Goal: Task Accomplishment & Management: Manage account settings

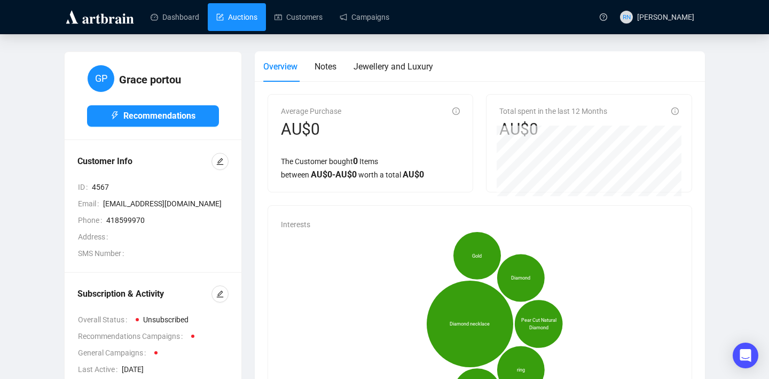
click at [253, 11] on link "Auctions" at bounding box center [236, 17] width 41 height 28
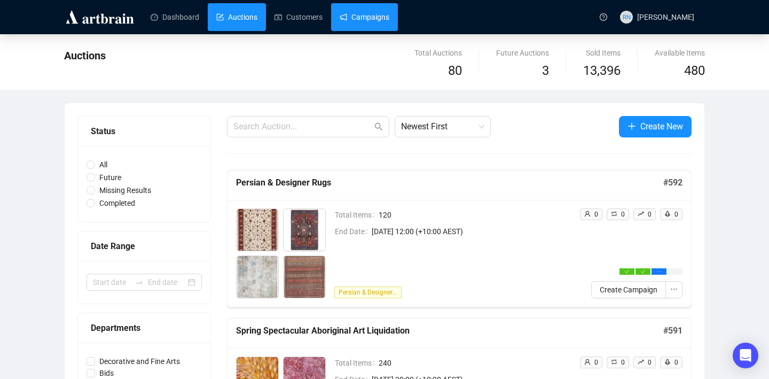
click at [363, 28] on link "Campaigns" at bounding box center [365, 17] width 50 height 28
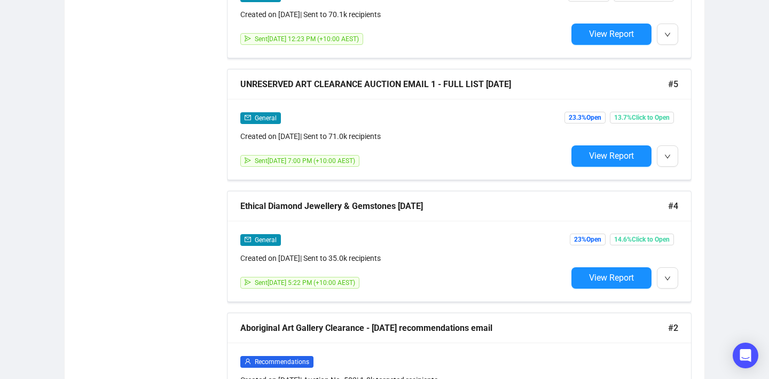
scroll to position [2501, 0]
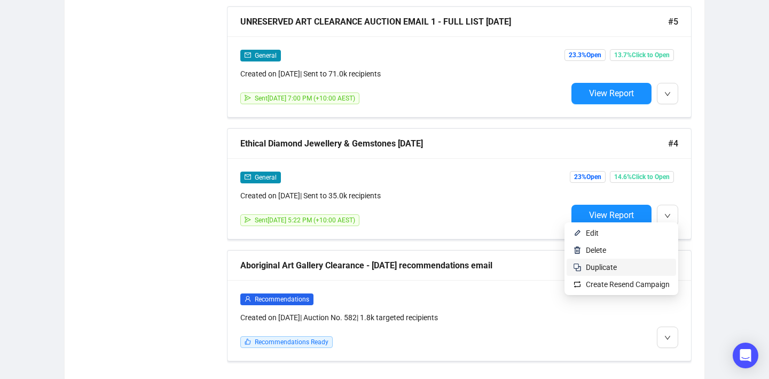
click at [636, 264] on span "Duplicate" at bounding box center [628, 267] width 84 height 12
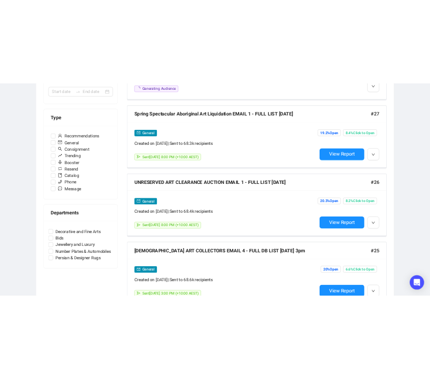
scroll to position [0, 0]
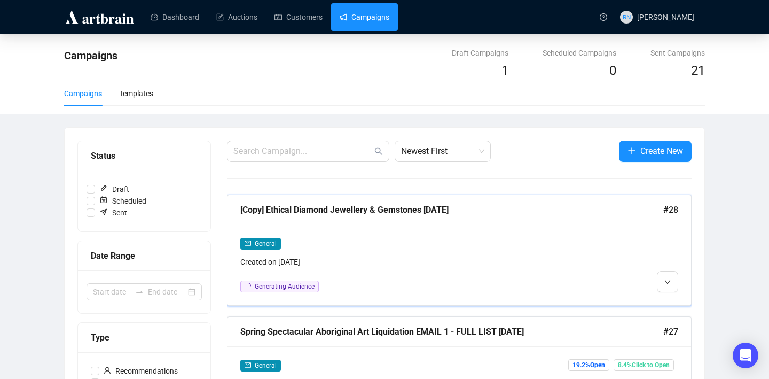
click at [359, 258] on div "Created on [DATE]" at bounding box center [403, 262] width 327 height 12
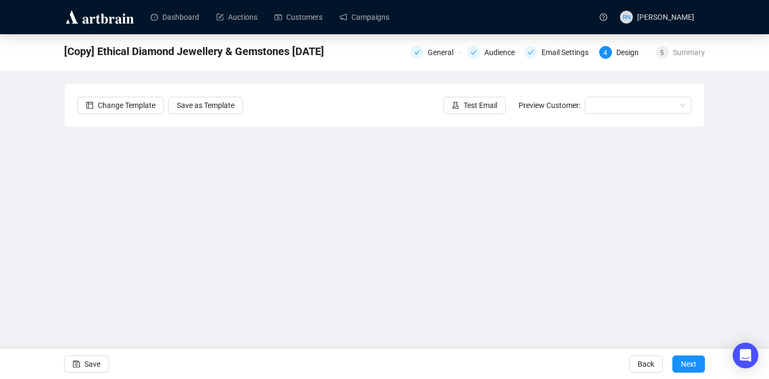
click at [424, 62] on div "[Copy] Ethical Diamond Jewellery & Gemstones [DATE] General Audience Email Sett…" at bounding box center [384, 52] width 769 height 36
click at [428, 58] on div "General" at bounding box center [444, 52] width 32 height 13
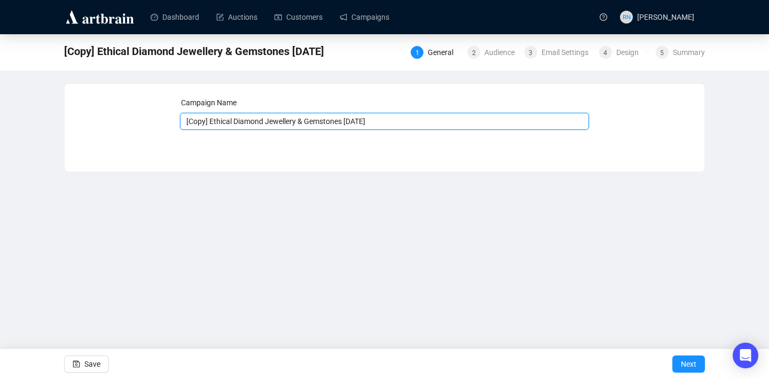
drag, startPoint x: 214, startPoint y: 121, endPoint x: 103, endPoint y: 115, distance: 111.2
click at [103, 115] on div "Campaign Name [Copy] Ethical Diamond Jewellery & Gemstones [DATE] Save Next" at bounding box center [384, 120] width 614 height 46
click at [329, 122] on input "Ethical Diamond Jewellery & Gemstones [DATE]" at bounding box center [385, 121] width 410 height 17
type input "Ethical Diamond Jewellery & Gemstones [DATE]"
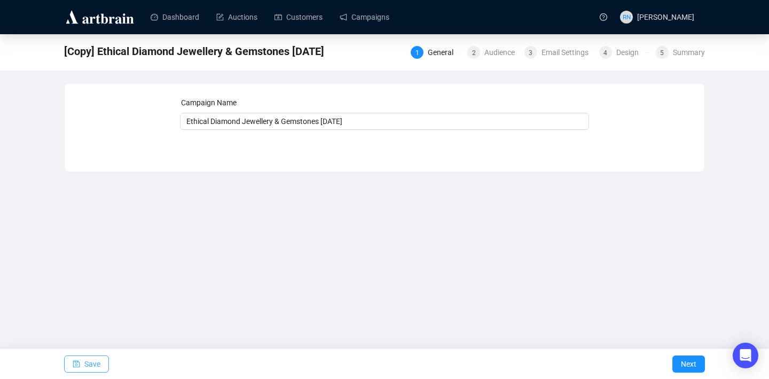
click at [73, 365] on icon "save" at bounding box center [76, 363] width 7 height 7
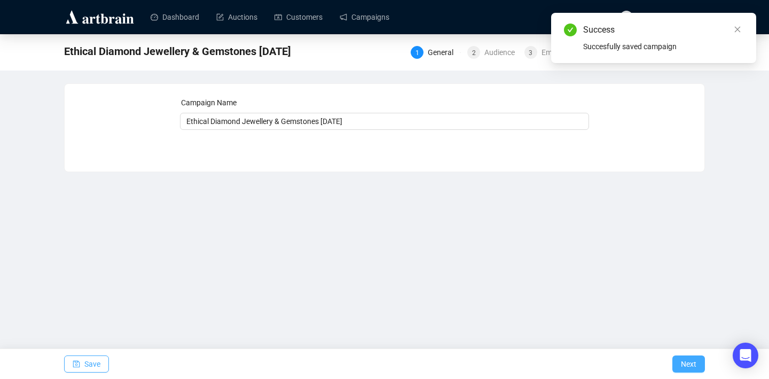
click at [695, 364] on span "Next" at bounding box center [688, 364] width 15 height 30
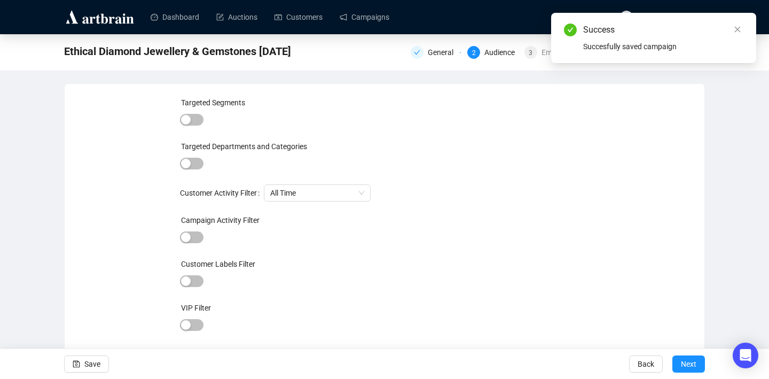
click at [707, 371] on div "Save Back Next" at bounding box center [384, 363] width 769 height 30
click at [694, 365] on span "Next" at bounding box center [688, 364] width 15 height 30
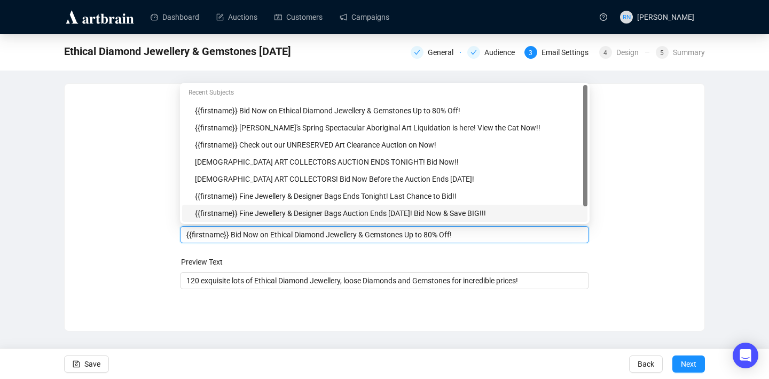
drag, startPoint x: 231, startPoint y: 214, endPoint x: 249, endPoint y: 215, distance: 18.8
click at [249, 215] on body "Dashboard Auctions Customers Campaigns RN [PERSON_NAME] Ethical Diamond Jewelle…" at bounding box center [384, 189] width 769 height 379
drag, startPoint x: 274, startPoint y: 234, endPoint x: 233, endPoint y: 232, distance: 41.2
click at [233, 232] on input "{{firstname}} Bid Now on Ethical Diamond Jewellery & Gemstones Up to 80% Off!" at bounding box center [384, 235] width 397 height 12
drag, startPoint x: 443, startPoint y: 235, endPoint x: 372, endPoint y: 232, distance: 71.1
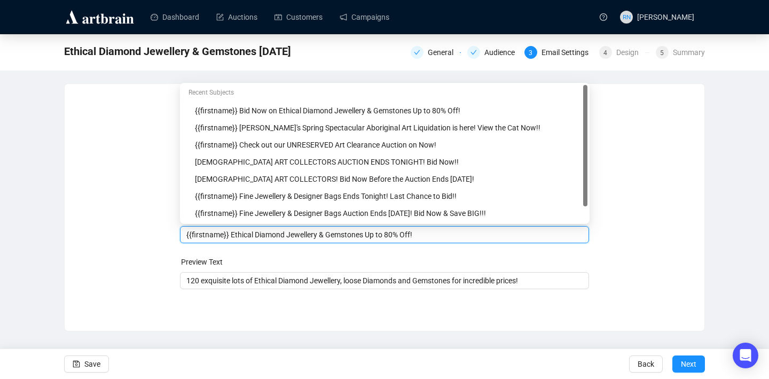
click at [372, 232] on input "{{firstname}} Ethical Diamond Jewellery & Gemstones Up to 80% Off!" at bounding box center [384, 235] width 397 height 12
click at [233, 235] on input "{{firstname}} Ethical Diamond Jewellery & Gemstones" at bounding box center [384, 235] width 397 height 12
drag, startPoint x: 233, startPoint y: 234, endPoint x: 154, endPoint y: 230, distance: 78.6
click at [154, 230] on div "Sender Email [EMAIL_ADDRESS][DOMAIN_NAME] Sender Name Ozbid Auctions Subject Me…" at bounding box center [384, 199] width 614 height 205
click at [348, 242] on div "Ethical Diamond Jewellery & Gemstones" at bounding box center [385, 234] width 410 height 17
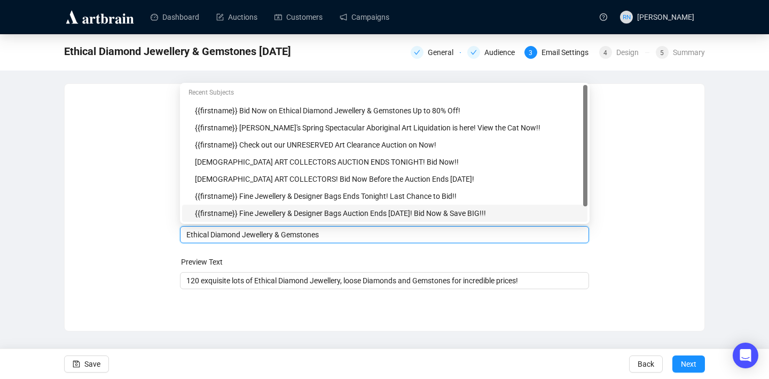
click at [343, 233] on input "Ethical Diamond Jewellery & Gemstones" at bounding box center [384, 235] width 397 height 12
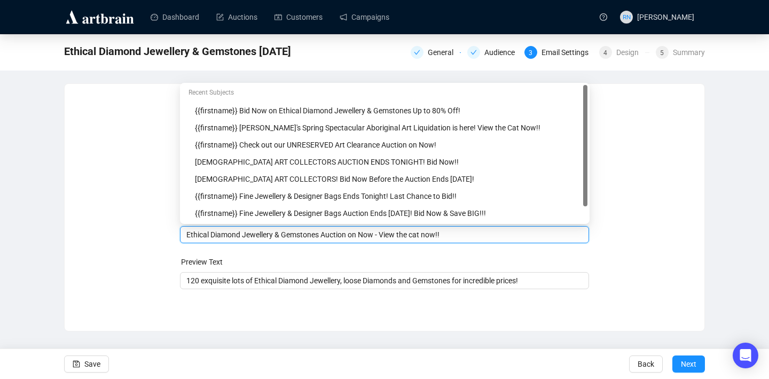
click at [431, 234] on input "Ethical Diamond Jewellery & Gemstones Auction on Now - View the cat now!!" at bounding box center [384, 235] width 397 height 12
click at [462, 234] on input "Ethical Diamond Jewellery & Gemstones Auction on Now - View the catalogue now!!" at bounding box center [384, 235] width 397 height 12
click at [424, 233] on input "Ethical Diamond Jewellery & Gemstones Auction on Now - View the catalogue Now!!" at bounding box center [384, 235] width 397 height 12
click at [489, 236] on input "Ethical Diamond Jewellery & Gemstones Auction on Now - View the Catalogue Now!!" at bounding box center [384, 235] width 397 height 12
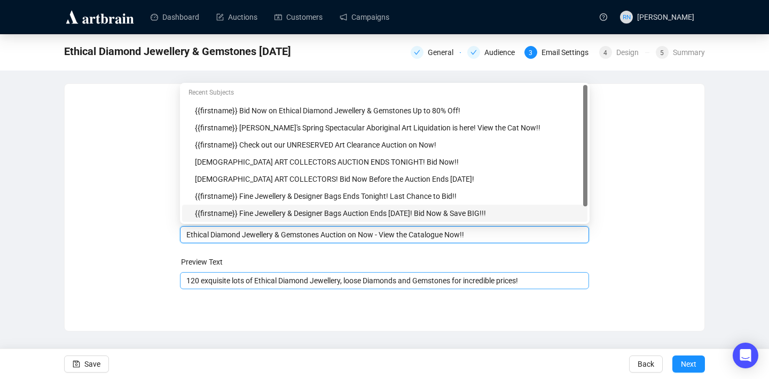
click at [272, 284] on input "120 exquisite lots of Ethical Diamond Jewellery, loose Diamonds and Gemstones f…" at bounding box center [384, 280] width 397 height 12
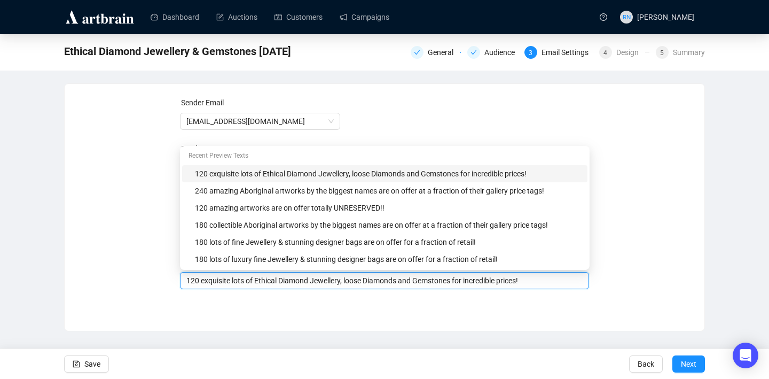
click at [272, 303] on div "Sender Email [EMAIL_ADDRESS][DOMAIN_NAME] Sender Name Ozbid Auctions Subject Et…" at bounding box center [385, 199] width 640 height 231
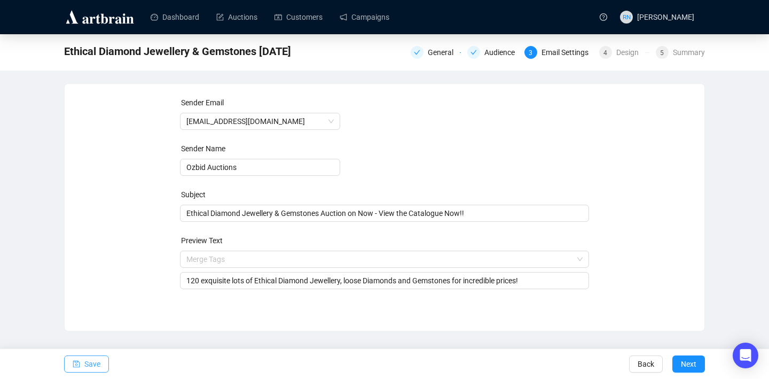
click at [94, 363] on span "Save" at bounding box center [92, 364] width 16 height 30
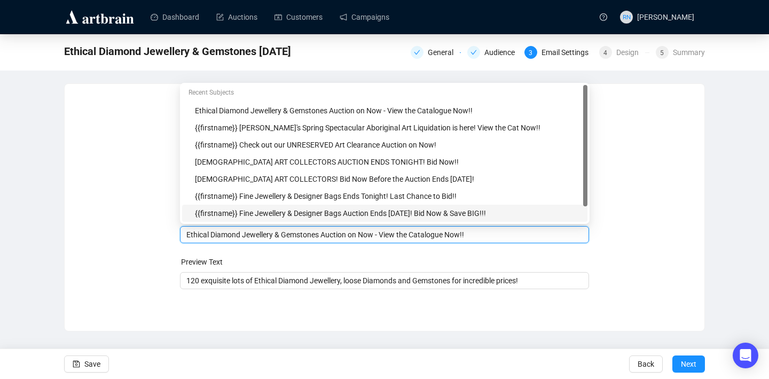
drag, startPoint x: 405, startPoint y: 213, endPoint x: 384, endPoint y: 213, distance: 20.3
click at [384, 213] on body "Dashboard Auctions Customers Campaigns RN [PERSON_NAME] Ethical Diamond Jewelle…" at bounding box center [384, 189] width 769 height 379
click at [399, 234] on input "Ethical Diamond Jewellery & Gemstones Auction on Now - View the Catalogue Now!!" at bounding box center [384, 235] width 397 height 12
click at [487, 235] on input "Ethical Diamond Jewellery & Gemstones Auction on Now - Check out the Catalogue …" at bounding box center [384, 235] width 397 height 12
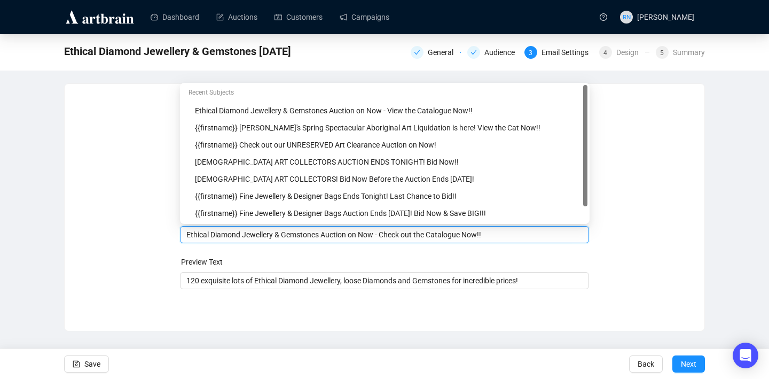
click at [487, 234] on input "Ethical Diamond Jewellery & Gemstones Auction on Now - Check out the Catalogue …" at bounding box center [384, 235] width 397 height 12
type input "Ethical Diamond Jewellery & Gemstones Auction on Now - Check out the Catalogue!!"
click at [87, 366] on span "Save" at bounding box center [92, 364] width 16 height 30
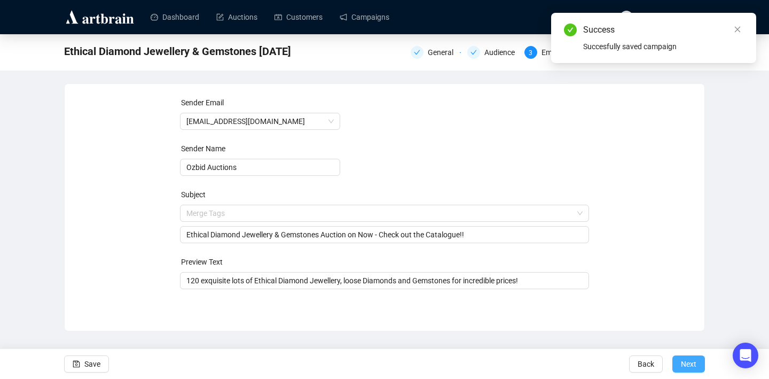
click at [694, 364] on span "Next" at bounding box center [688, 364] width 15 height 30
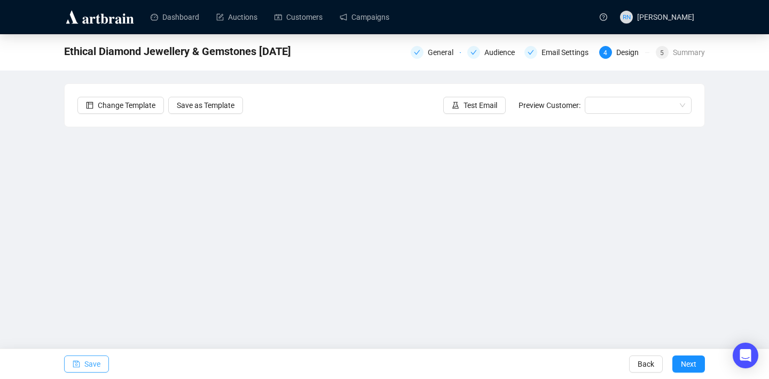
click at [91, 360] on span "Save" at bounding box center [92, 364] width 16 height 30
click at [91, 361] on span "Save" at bounding box center [92, 364] width 16 height 30
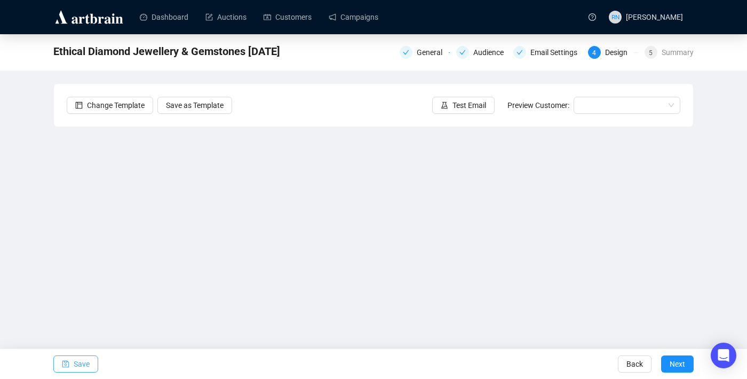
click at [81, 366] on span "Save" at bounding box center [82, 364] width 16 height 30
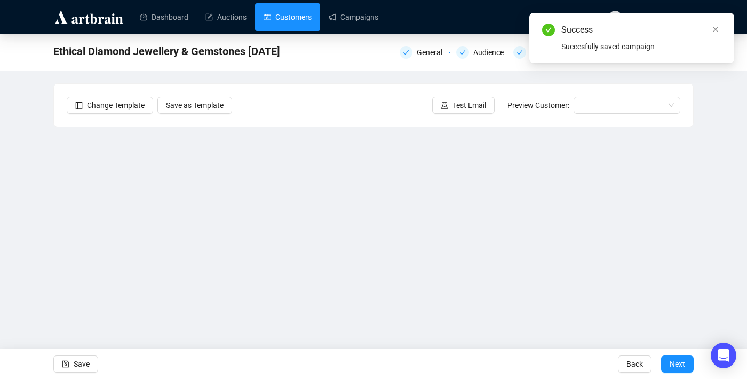
click at [279, 23] on link "Customers" at bounding box center [288, 17] width 48 height 28
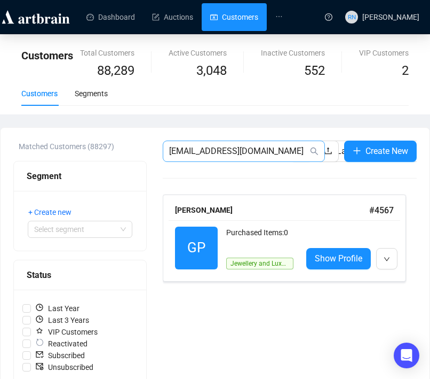
click at [194, 158] on span "[EMAIL_ADDRESS][DOMAIN_NAME]" at bounding box center [244, 150] width 162 height 21
click at [194, 156] on input "[EMAIL_ADDRESS][DOMAIN_NAME]" at bounding box center [238, 151] width 139 height 13
click at [194, 154] on input "[EMAIL_ADDRESS][DOMAIN_NAME]" at bounding box center [238, 151] width 139 height 13
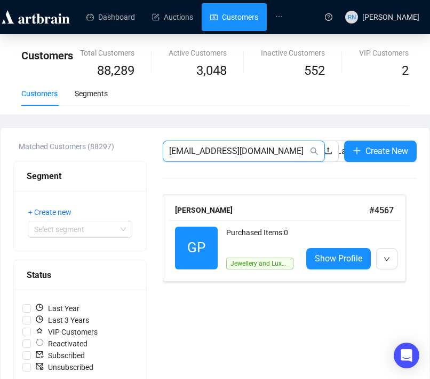
click at [192, 153] on input "[EMAIL_ADDRESS][DOMAIN_NAME]" at bounding box center [238, 151] width 139 height 13
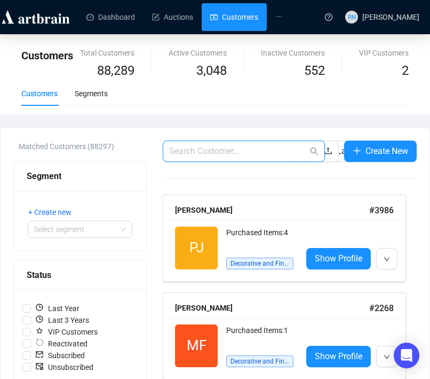
paste input "[EMAIL_ADDRESS][DOMAIN_NAME]"
type input "[EMAIL_ADDRESS][DOMAIN_NAME]"
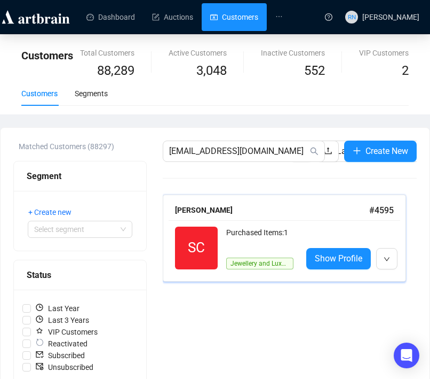
click at [239, 243] on div "Purchased Items: 1" at bounding box center [259, 236] width 67 height 21
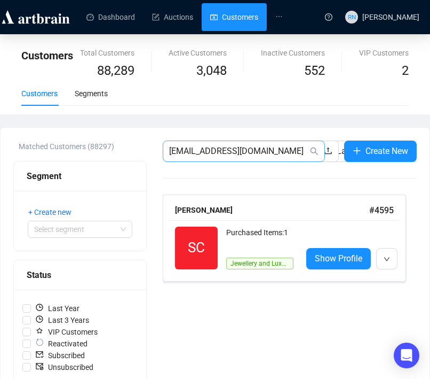
click at [179, 144] on span "[EMAIL_ADDRESS][DOMAIN_NAME]" at bounding box center [244, 150] width 162 height 21
click at [178, 145] on input "[EMAIL_ADDRESS][DOMAIN_NAME]" at bounding box center [238, 151] width 139 height 13
click at [178, 144] on span "[EMAIL_ADDRESS][DOMAIN_NAME]" at bounding box center [244, 150] width 162 height 21
paste input "[EMAIL_ADDRESS][DOMAIN_NAME]"
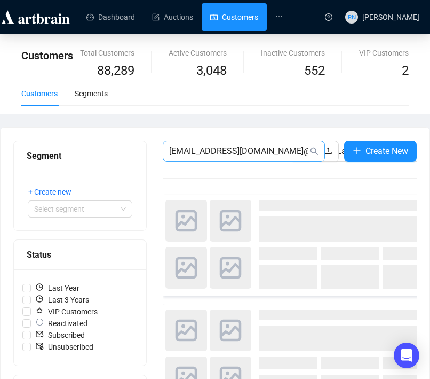
click at [177, 142] on span "[EMAIL_ADDRESS][DOMAIN_NAME]@[DOMAIN_NAME]" at bounding box center [244, 150] width 162 height 21
click at [184, 152] on input "[EMAIL_ADDRESS][DOMAIN_NAME]@[DOMAIN_NAME]" at bounding box center [238, 151] width 139 height 13
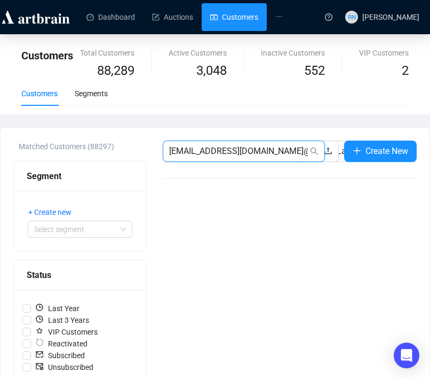
click at [184, 152] on input "[EMAIL_ADDRESS][DOMAIN_NAME]@[DOMAIN_NAME]" at bounding box center [238, 151] width 139 height 13
paste input "text"
type input "[EMAIL_ADDRESS][DOMAIN_NAME]"
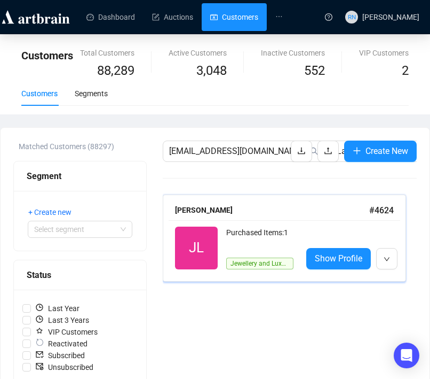
click at [245, 245] on div "Purchased Items: 1" at bounding box center [259, 236] width 67 height 21
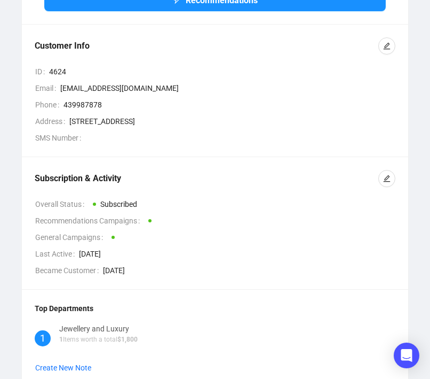
scroll to position [118, 0]
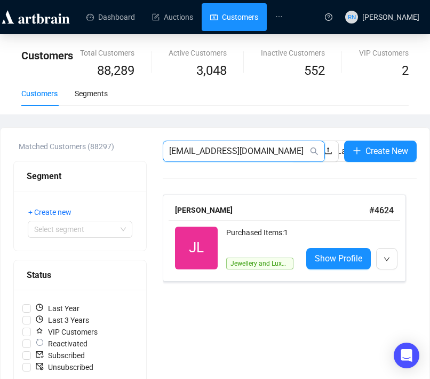
click at [230, 155] on input "[EMAIL_ADDRESS][DOMAIN_NAME]" at bounding box center [238, 151] width 139 height 13
click at [230, 153] on input "[EMAIL_ADDRESS][DOMAIN_NAME]" at bounding box center [238, 151] width 139 height 13
click at [230, 152] on input "[EMAIL_ADDRESS][DOMAIN_NAME]" at bounding box center [238, 151] width 139 height 13
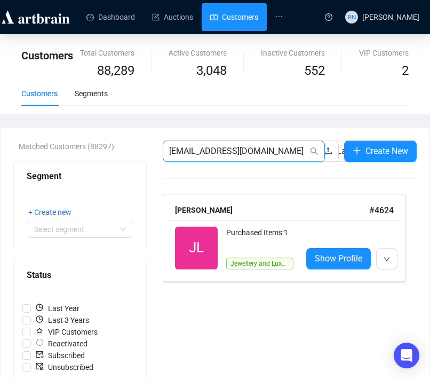
click at [230, 152] on input "[EMAIL_ADDRESS][DOMAIN_NAME]" at bounding box center [238, 151] width 139 height 13
paste input "[PERSON_NAME][EMAIL_ADDRESS][PERSON_NAME][DOMAIN_NAME]"
type input "[PERSON_NAME][EMAIL_ADDRESS][PERSON_NAME][DOMAIN_NAME]"
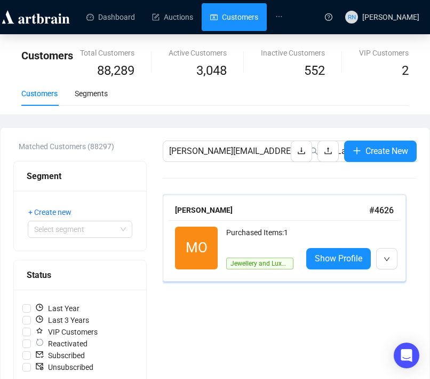
click at [205, 241] on span "MO" at bounding box center [197, 248] width 22 height 22
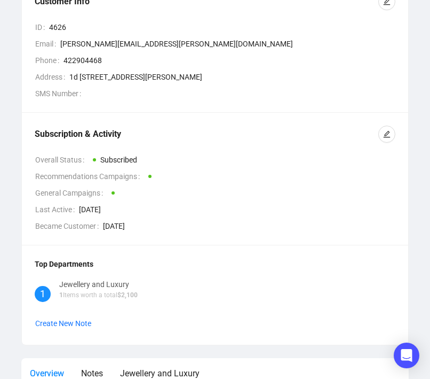
scroll to position [182, 0]
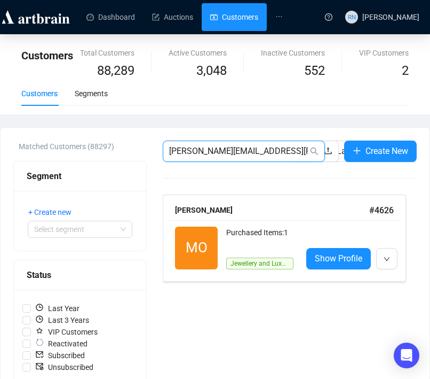
click at [208, 146] on input "[PERSON_NAME][EMAIL_ADDRESS][PERSON_NAME][DOMAIN_NAME]" at bounding box center [238, 151] width 139 height 13
paste input "[EMAIL_ADDRESS][DOMAIN_NAME]"
type input "[EMAIL_ADDRESS][DOMAIN_NAME]"
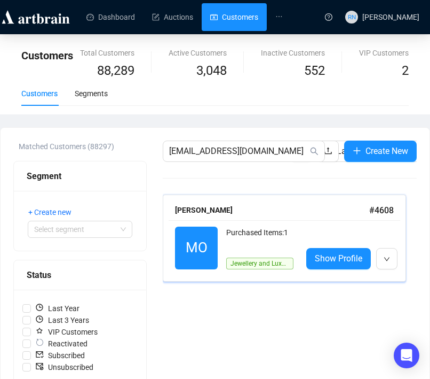
click at [249, 242] on div "Purchased Items: 1" at bounding box center [259, 236] width 67 height 21
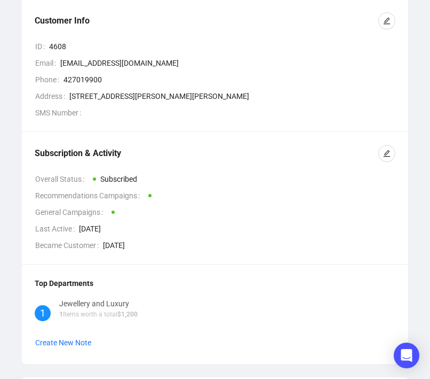
scroll to position [148, 0]
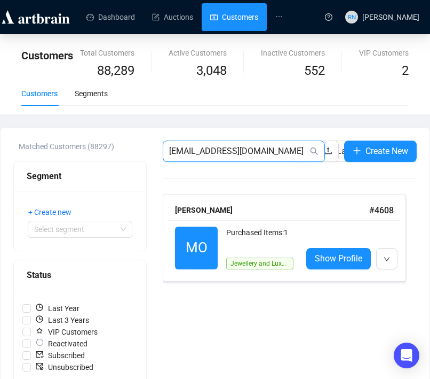
click at [200, 152] on input "[EMAIL_ADDRESS][DOMAIN_NAME]" at bounding box center [238, 151] width 139 height 13
paste input "[PERSON_NAME]"
type input "[PERSON_NAME][EMAIL_ADDRESS][DOMAIN_NAME]"
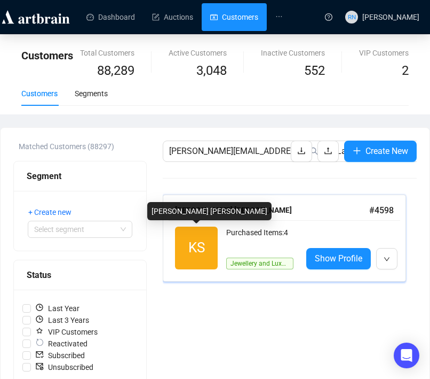
click at [189, 248] on span "KS" at bounding box center [196, 248] width 17 height 22
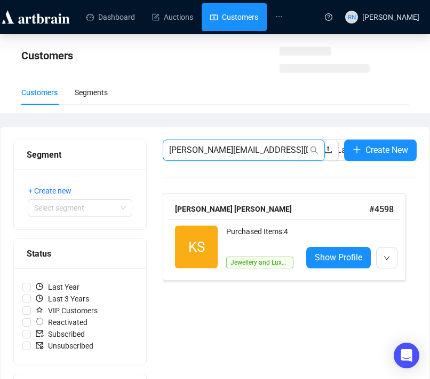
click at [209, 151] on input "[PERSON_NAME][EMAIL_ADDRESS][DOMAIN_NAME]" at bounding box center [238, 150] width 139 height 13
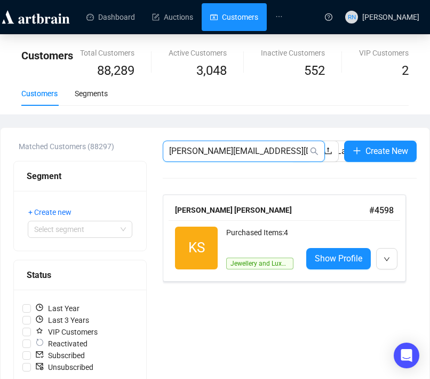
click at [209, 151] on input "[PERSON_NAME][EMAIL_ADDRESS][DOMAIN_NAME]" at bounding box center [238, 151] width 139 height 13
click at [208, 152] on input "[PERSON_NAME][EMAIL_ADDRESS][DOMAIN_NAME]" at bounding box center [238, 151] width 139 height 13
click at [207, 152] on input "[PERSON_NAME][EMAIL_ADDRESS][DOMAIN_NAME]" at bounding box center [238, 151] width 139 height 13
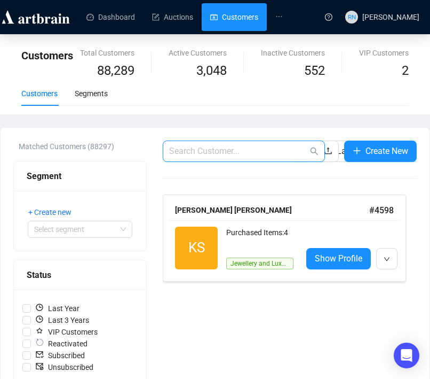
paste input "[EMAIL_ADDRESS][DOMAIN_NAME]"
type input "[EMAIL_ADDRESS][DOMAIN_NAME]"
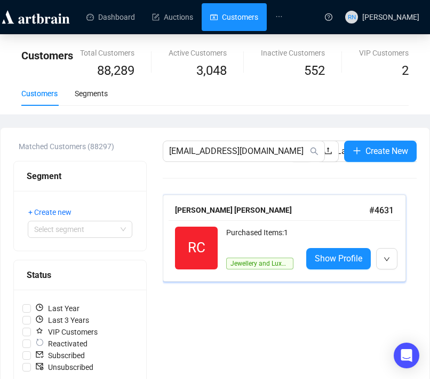
click at [233, 248] on div "Jewellery and Luxury" at bounding box center [259, 258] width 67 height 21
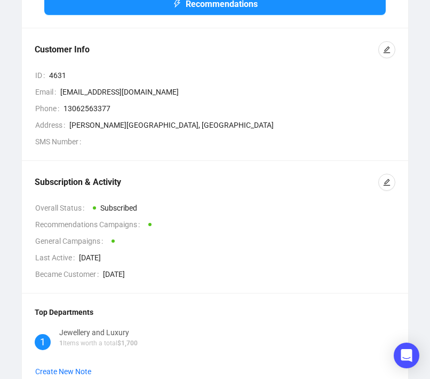
scroll to position [136, 0]
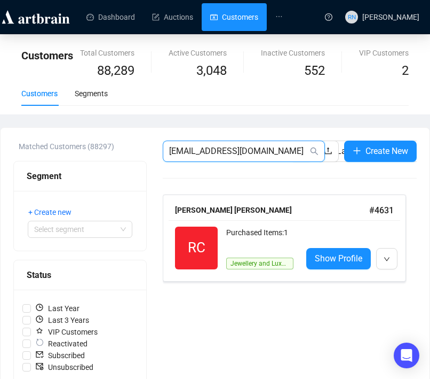
click at [223, 150] on input "[EMAIL_ADDRESS][DOMAIN_NAME]" at bounding box center [238, 151] width 139 height 13
paste input "[EMAIL_ADDRESS][PERSON_NAME][DOMAIN_NAME]"
type input "[EMAIL_ADDRESS][PERSON_NAME][DOMAIN_NAME]"
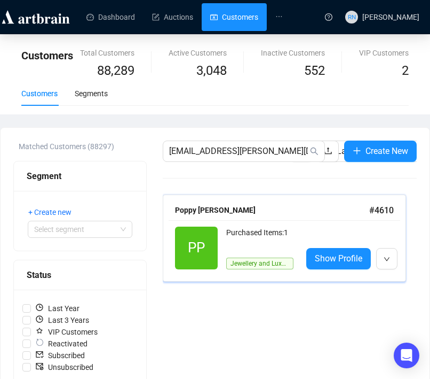
click at [216, 256] on span "PP" at bounding box center [196, 247] width 43 height 43
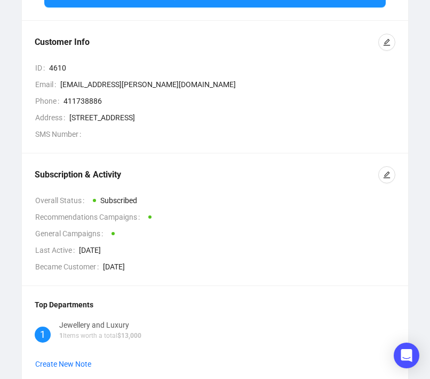
scroll to position [121, 0]
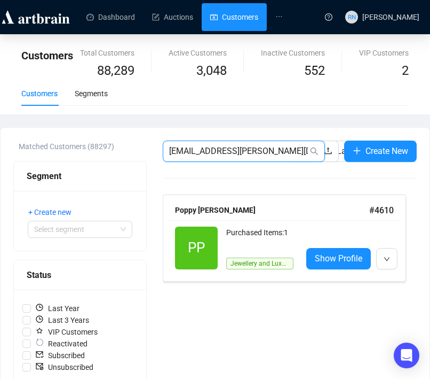
click at [193, 145] on input "[EMAIL_ADDRESS][PERSON_NAME][DOMAIN_NAME]" at bounding box center [238, 151] width 139 height 13
click at [192, 144] on span "[EMAIL_ADDRESS][PERSON_NAME][DOMAIN_NAME]" at bounding box center [244, 150] width 162 height 21
click at [192, 143] on span "[EMAIL_ADDRESS][PERSON_NAME][DOMAIN_NAME]" at bounding box center [244, 150] width 162 height 21
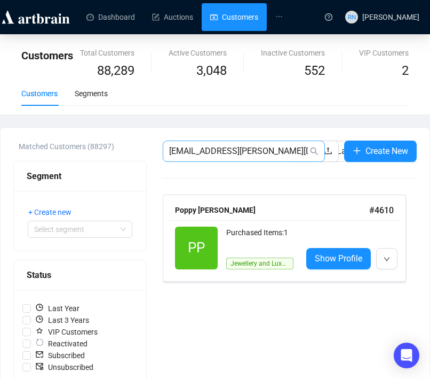
click at [192, 143] on span "[EMAIL_ADDRESS][PERSON_NAME][DOMAIN_NAME]" at bounding box center [244, 150] width 162 height 21
click at [194, 154] on input "[EMAIL_ADDRESS][PERSON_NAME][DOMAIN_NAME]" at bounding box center [238, 151] width 139 height 13
click at [194, 153] on input "[EMAIL_ADDRESS][PERSON_NAME][DOMAIN_NAME]" at bounding box center [238, 151] width 139 height 13
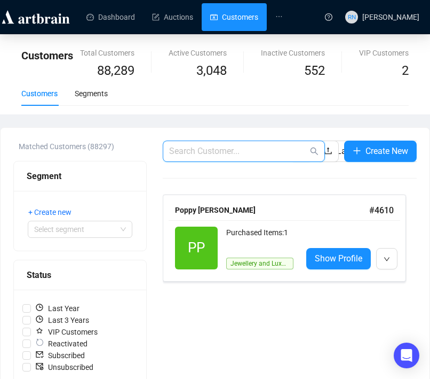
paste input "[EMAIL_ADDRESS][DOMAIN_NAME]"
type input "[EMAIL_ADDRESS][DOMAIN_NAME]"
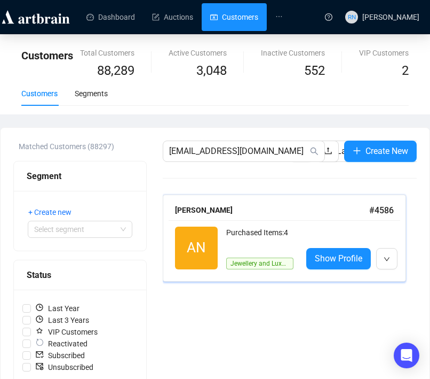
click at [231, 241] on div "Purchased Items: 4" at bounding box center [259, 236] width 67 height 21
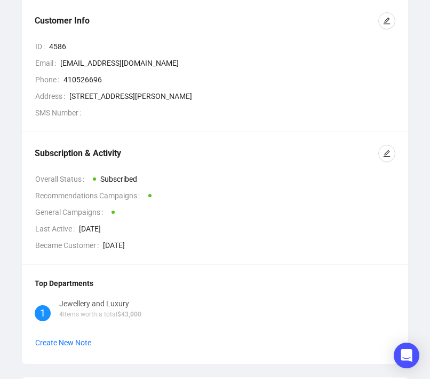
scroll to position [139, 0]
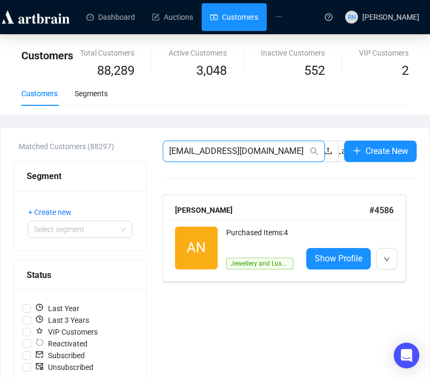
click at [185, 156] on input "[EMAIL_ADDRESS][DOMAIN_NAME]" at bounding box center [238, 151] width 139 height 13
paste input "[EMAIL_ADDRESS][DOMAIN_NAME]"
type input "[EMAIL_ADDRESS][DOMAIN_NAME]"
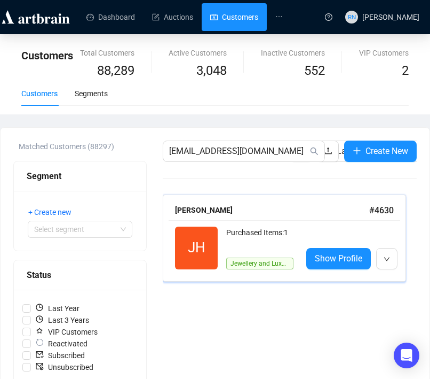
click at [223, 227] on div "JH Reactivated Purchased Items: 1 Jewellery and Luxury" at bounding box center [234, 247] width 119 height 43
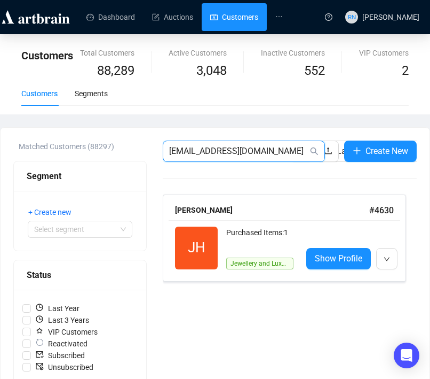
click at [203, 155] on input "[EMAIL_ADDRESS][DOMAIN_NAME]" at bounding box center [238, 151] width 139 height 13
paste input "[EMAIL_ADDRESS][DOMAIN_NAME]"
type input "[EMAIL_ADDRESS][DOMAIN_NAME]"
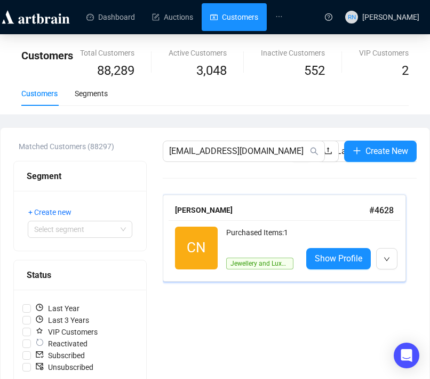
click at [205, 256] on span "CN" at bounding box center [196, 248] width 19 height 22
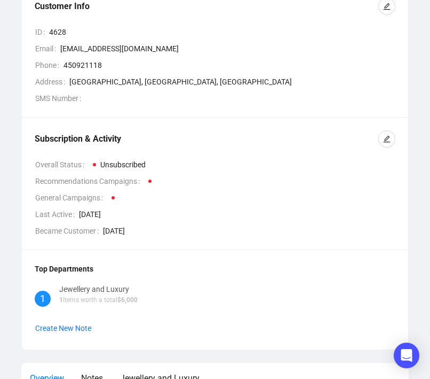
scroll to position [158, 0]
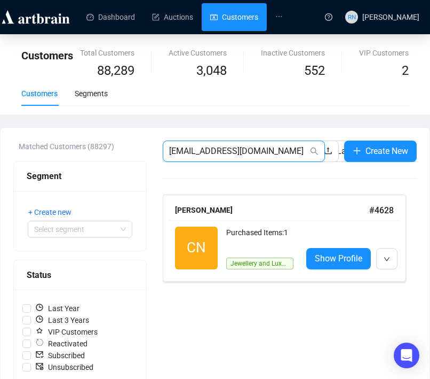
click at [187, 145] on input "[EMAIL_ADDRESS][DOMAIN_NAME]" at bounding box center [238, 151] width 139 height 13
click at [186, 144] on span "[EMAIL_ADDRESS][DOMAIN_NAME]" at bounding box center [244, 150] width 162 height 21
click at [191, 151] on input "[EMAIL_ADDRESS][DOMAIN_NAME]" at bounding box center [238, 151] width 139 height 13
click at [191, 150] on input "[EMAIL_ADDRESS][DOMAIN_NAME]" at bounding box center [238, 151] width 139 height 13
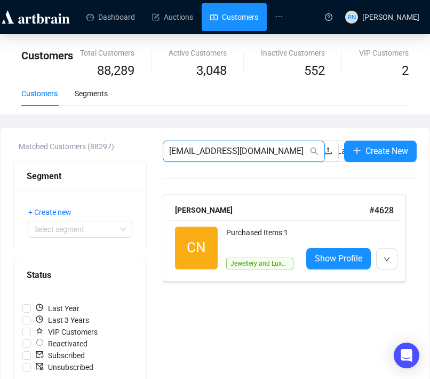
click at [191, 151] on input "[EMAIL_ADDRESS][DOMAIN_NAME]" at bounding box center [238, 151] width 139 height 13
paste input "[EMAIL_ADDRESS][DOMAIN_NAME]"
type input "[EMAIL_ADDRESS][DOMAIN_NAME]"
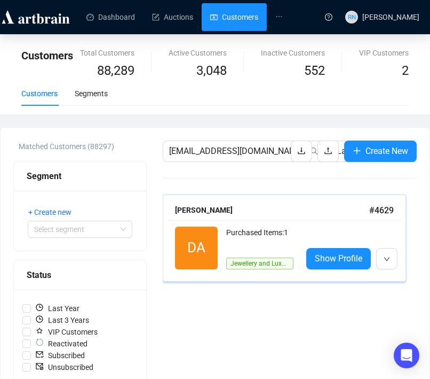
click at [245, 248] on div "Jewellery and Luxury" at bounding box center [259, 258] width 67 height 21
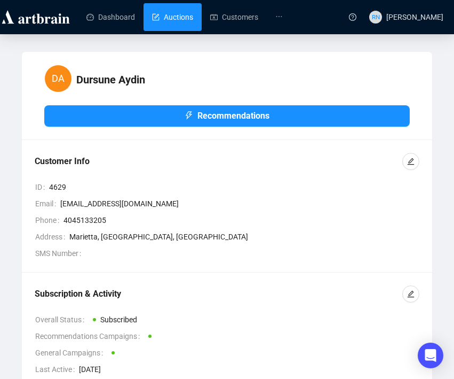
click at [174, 25] on link "Auctions" at bounding box center [172, 17] width 41 height 28
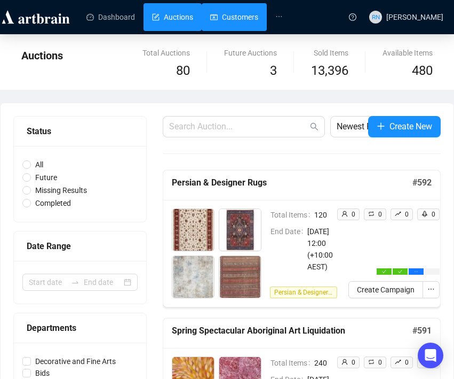
click at [235, 19] on link "Customers" at bounding box center [234, 17] width 48 height 28
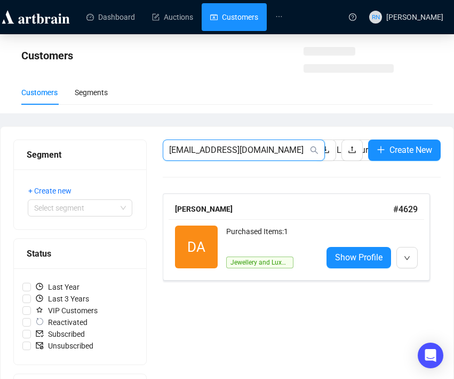
click at [200, 155] on input "[EMAIL_ADDRESS][DOMAIN_NAME]" at bounding box center [238, 150] width 139 height 13
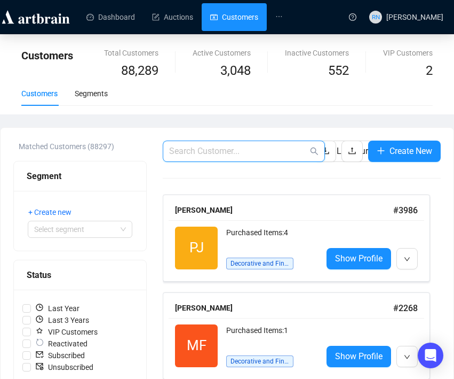
paste input "[EMAIL_ADDRESS][DOMAIN_NAME]"
type input "[EMAIL_ADDRESS][DOMAIN_NAME]"
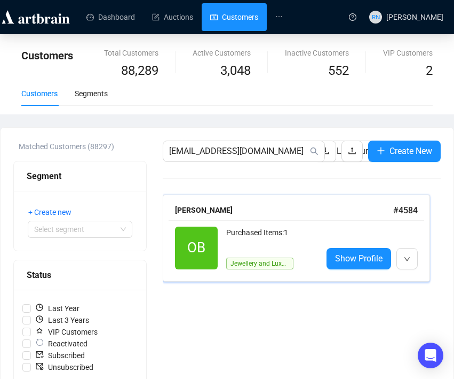
click at [288, 262] on span "Jewellery and Luxury" at bounding box center [259, 263] width 67 height 12
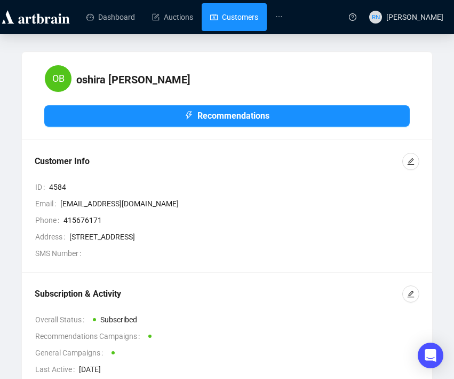
click at [232, 17] on link "Customers" at bounding box center [234, 17] width 48 height 28
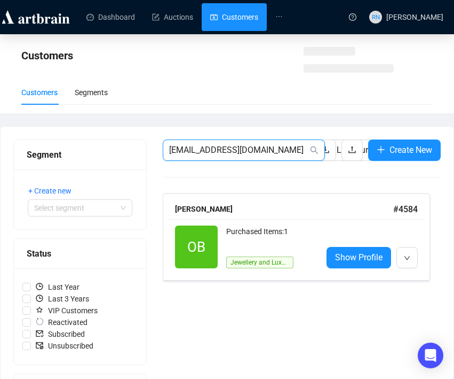
click at [201, 152] on input "[EMAIL_ADDRESS][DOMAIN_NAME]" at bounding box center [238, 150] width 139 height 13
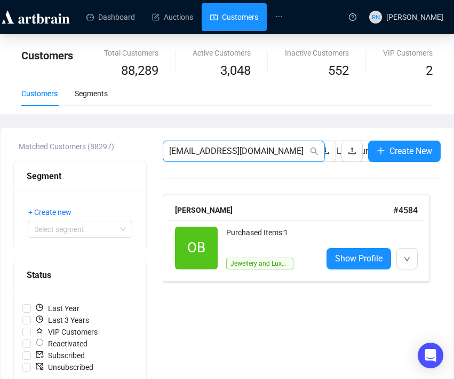
click at [201, 152] on input "[EMAIL_ADDRESS][DOMAIN_NAME]" at bounding box center [238, 151] width 139 height 13
paste input "[EMAIL_ADDRESS][DOMAIN_NAME]"
type input "[EMAIL_ADDRESS][DOMAIN_NAME]"
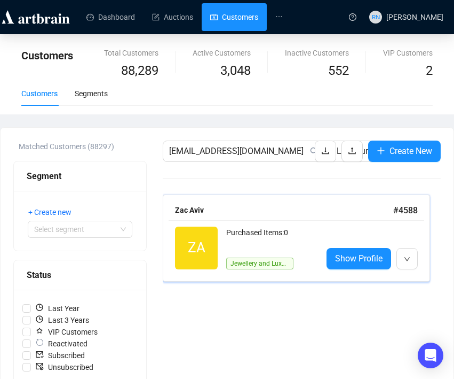
click at [289, 251] on div "Jewellery and Luxury" at bounding box center [259, 258] width 67 height 21
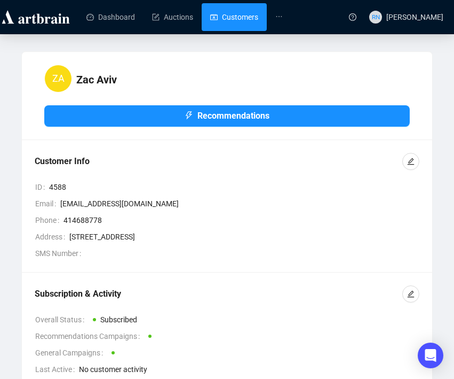
click at [233, 17] on link "Customers" at bounding box center [234, 17] width 48 height 28
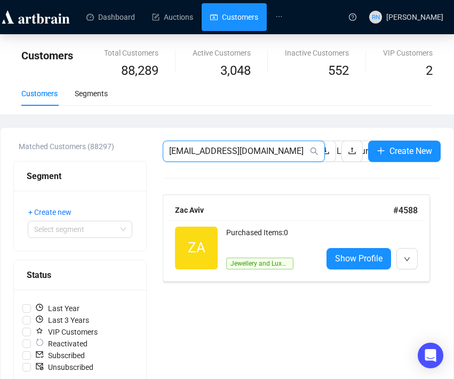
click at [230, 149] on input "[EMAIL_ADDRESS][DOMAIN_NAME]" at bounding box center [238, 151] width 139 height 13
paste input "[EMAIL_ADDRESS]"
type input "[EMAIL_ADDRESS][DOMAIN_NAME]"
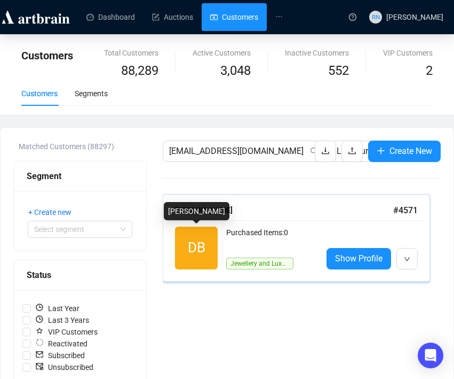
click at [223, 244] on div "DB Reactivated Purchased Items: 0 Jewellery and Luxury" at bounding box center [244, 247] width 139 height 43
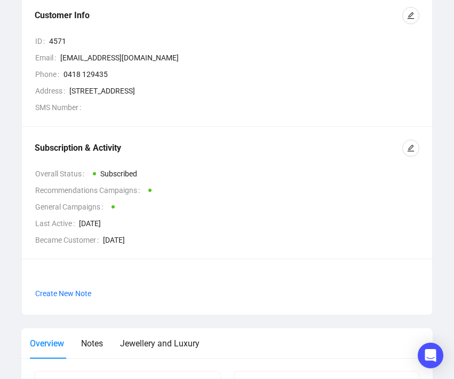
scroll to position [146, 0]
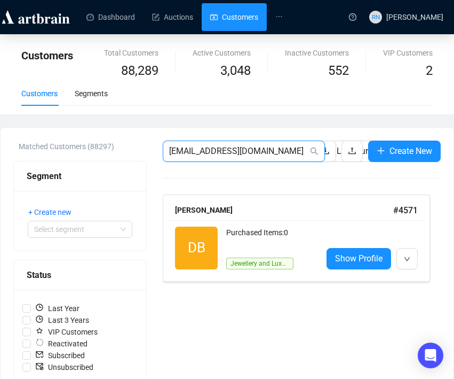
click at [257, 155] on input "[EMAIL_ADDRESS][DOMAIN_NAME]" at bounding box center [238, 151] width 139 height 13
paste input "[PERSON_NAME][DOMAIN_NAME][EMAIL_ADDRESS][PERSON_NAME]"
type input "[PERSON_NAME][DOMAIN_NAME][EMAIL_ADDRESS][PERSON_NAME][DOMAIN_NAME]"
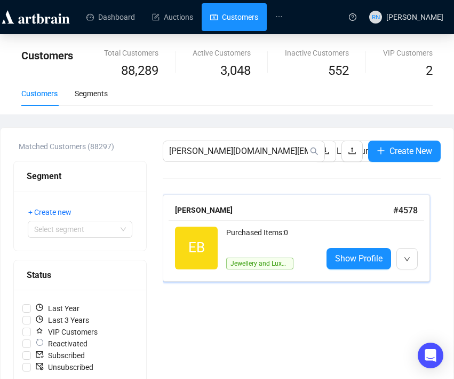
click at [254, 220] on div "EB Reactivated Purchased Items: 0 Jewellery and Luxury Show Profile" at bounding box center [297, 248] width 256 height 56
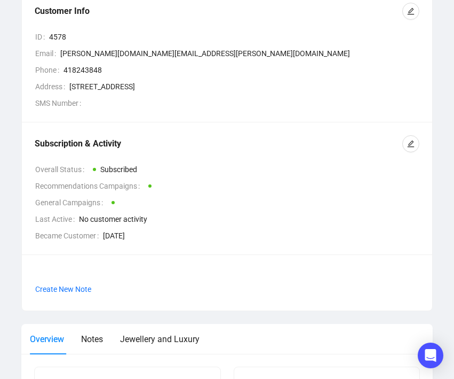
scroll to position [152, 0]
